Goal: Information Seeking & Learning: Check status

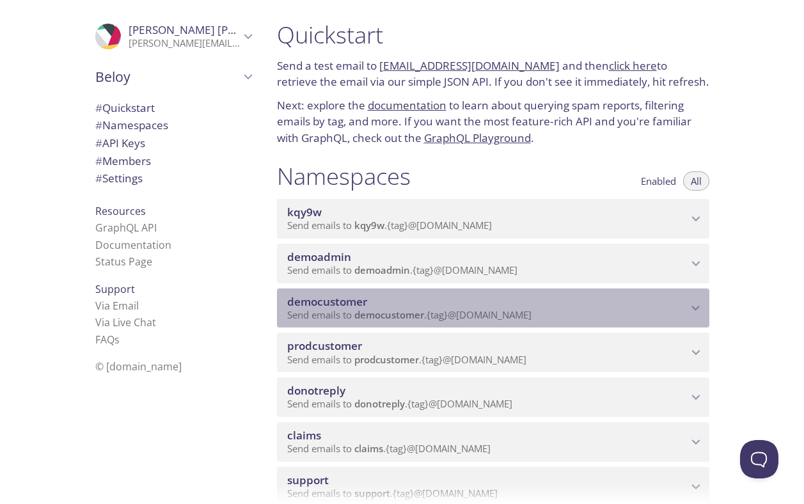
click at [384, 306] on span "democustomer" at bounding box center [487, 302] width 400 height 14
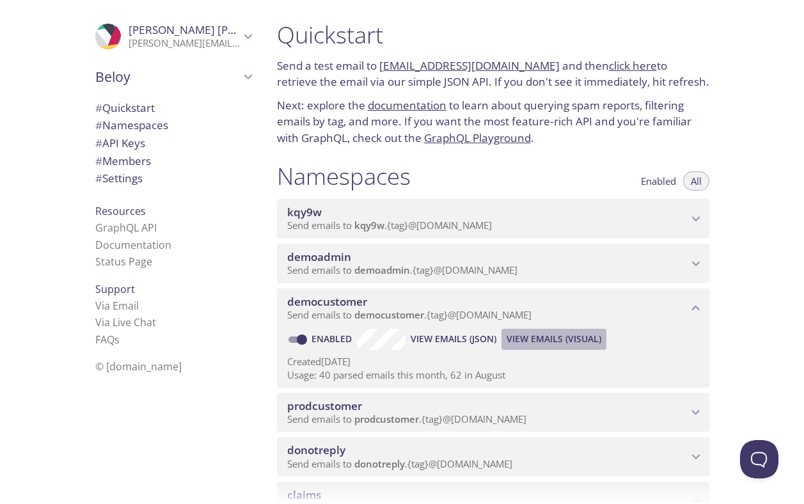
click at [536, 340] on span "View Emails (Visual)" at bounding box center [554, 338] width 95 height 15
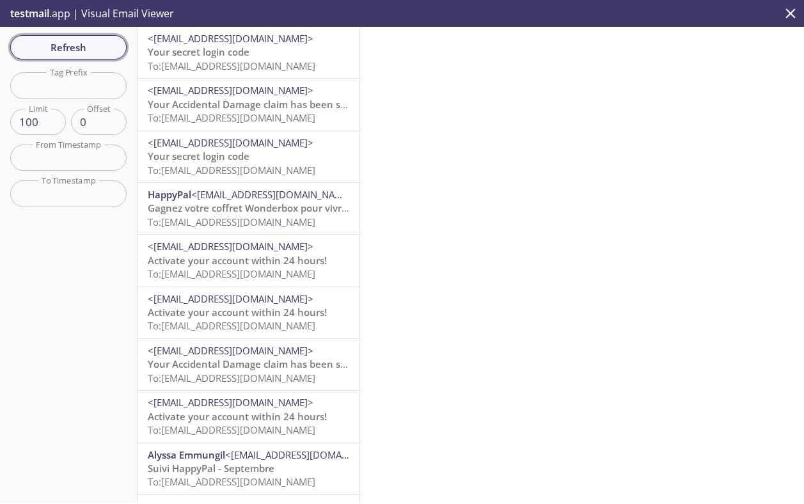
click at [102, 45] on span "Refresh" at bounding box center [68, 47] width 96 height 17
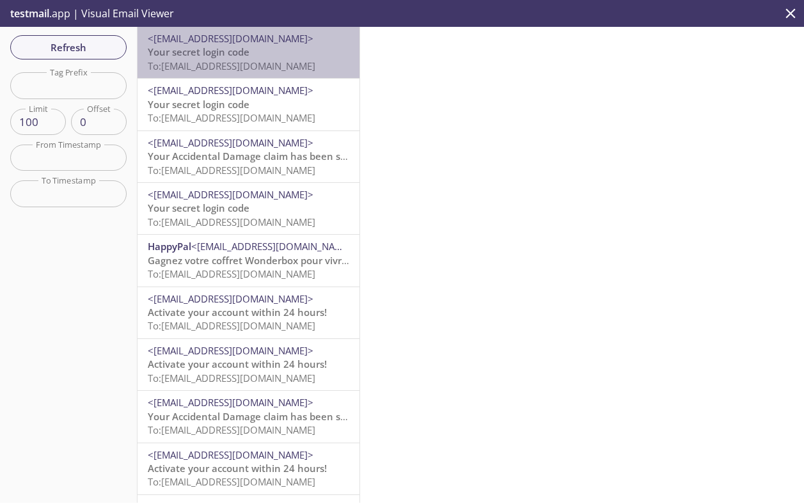
click at [253, 59] on span "To: [EMAIL_ADDRESS][DOMAIN_NAME]" at bounding box center [232, 65] width 168 height 13
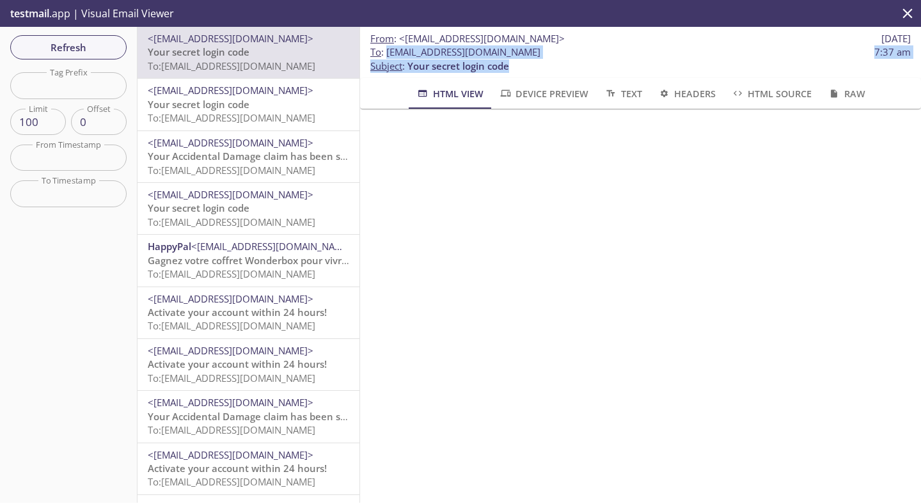
drag, startPoint x: 387, startPoint y: 54, endPoint x: 748, endPoint y: 67, distance: 361.6
click at [748, 67] on p "To : [EMAIL_ADDRESS][DOMAIN_NAME] 7:37 am Subject : Your secret login code" at bounding box center [640, 59] width 540 height 28
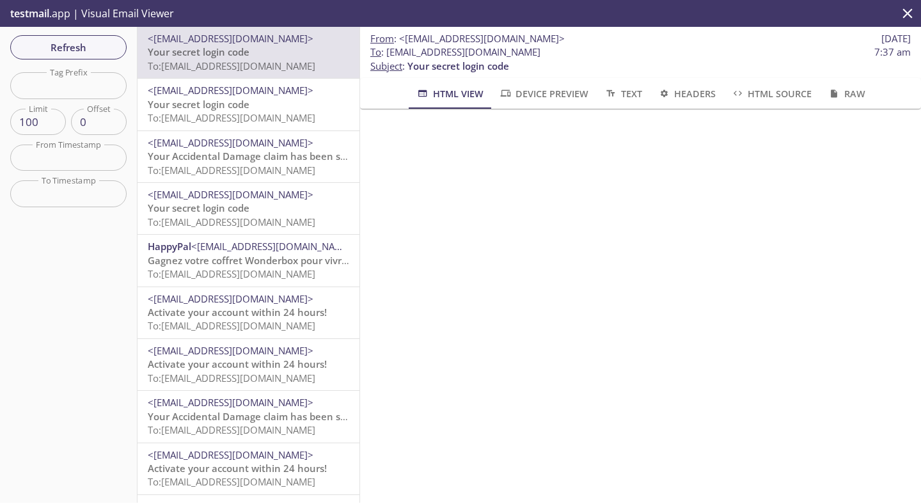
click at [703, 55] on span "To : [EMAIL_ADDRESS][DOMAIN_NAME] 7:37 am" at bounding box center [640, 51] width 540 height 13
drag, startPoint x: 703, startPoint y: 55, endPoint x: 417, endPoint y: 52, distance: 285.9
click at [417, 52] on span "To : [EMAIL_ADDRESS][DOMAIN_NAME] 7:37 am" at bounding box center [640, 51] width 540 height 13
copy span "[EMAIL_ADDRESS][DOMAIN_NAME]"
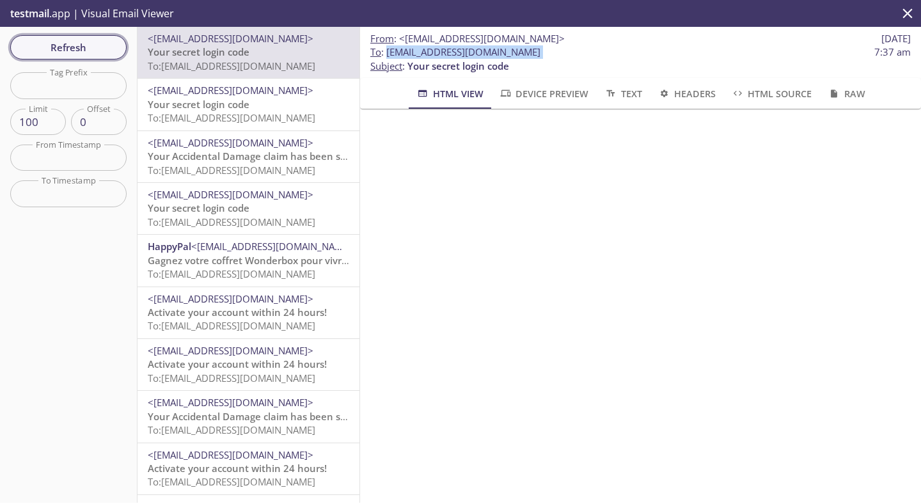
click at [102, 43] on span "Refresh" at bounding box center [68, 47] width 96 height 17
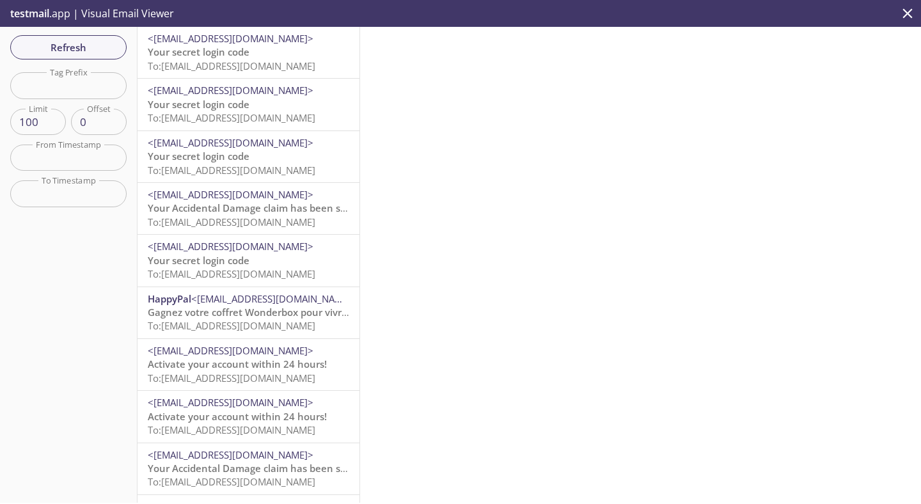
click at [235, 60] on span "To: [EMAIL_ADDRESS][DOMAIN_NAME]" at bounding box center [232, 65] width 168 height 13
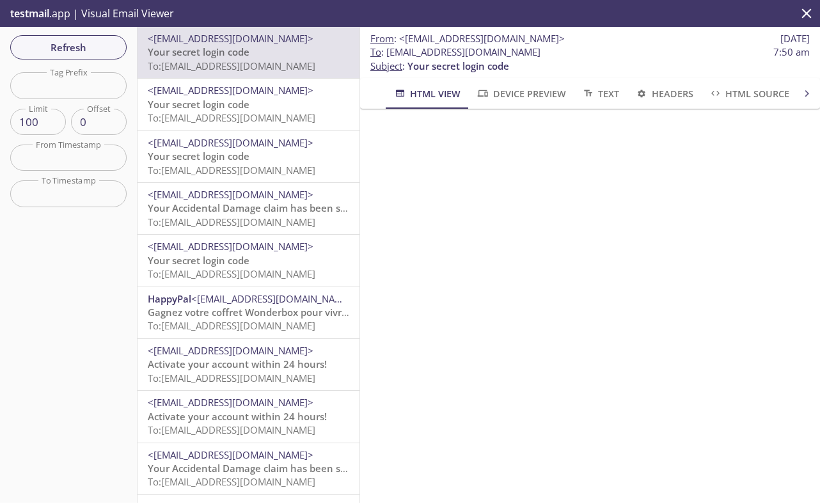
drag, startPoint x: 388, startPoint y: 53, endPoint x: 687, endPoint y: 49, distance: 299.3
click at [687, 49] on span "To : [EMAIL_ADDRESS][DOMAIN_NAME] 7:50 am" at bounding box center [589, 51] width 439 height 13
copy span "[EMAIL_ADDRESS][DOMAIN_NAME]"
click at [94, 42] on span "Refresh" at bounding box center [68, 47] width 96 height 17
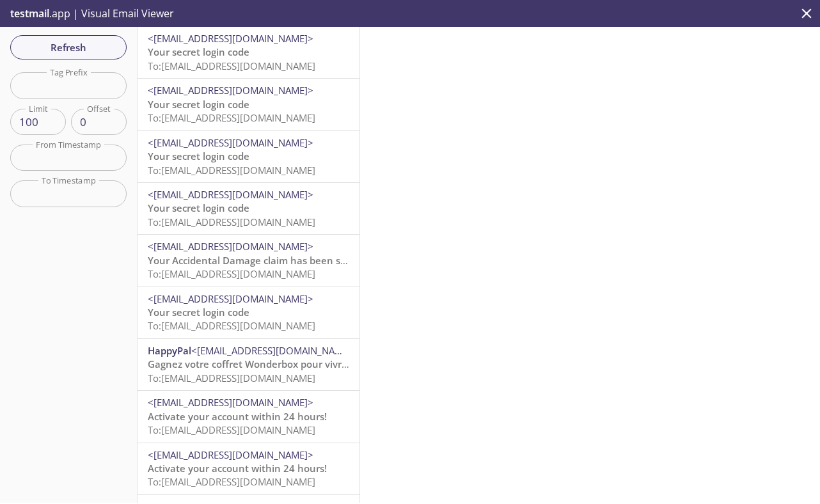
click at [230, 64] on span "To: [EMAIL_ADDRESS][DOMAIN_NAME]" at bounding box center [232, 65] width 168 height 13
